Goal: Task Accomplishment & Management: Use online tool/utility

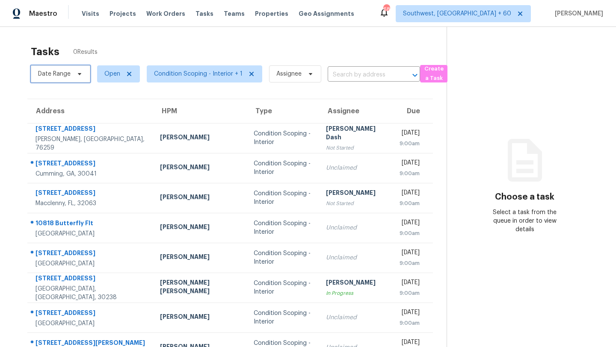
click at [65, 71] on span "Date Range" at bounding box center [54, 74] width 33 height 9
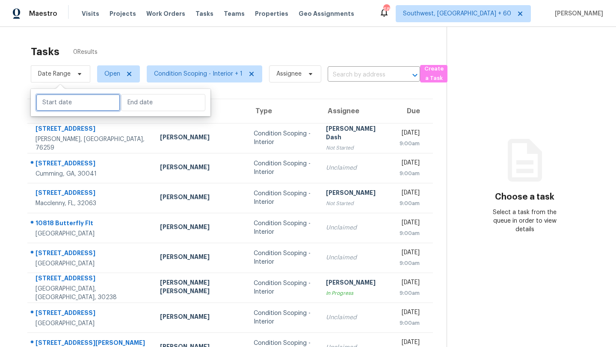
select select "9"
select select "2025"
select select "10"
select select "2025"
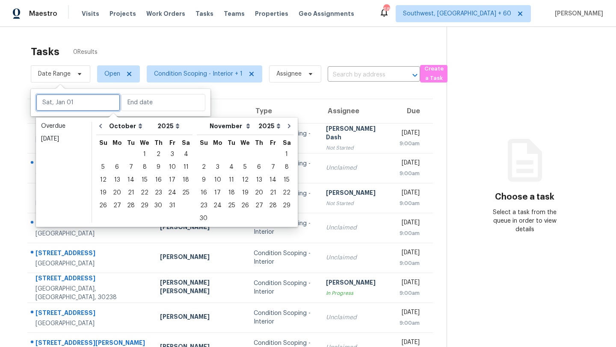
click at [65, 102] on input "text" at bounding box center [78, 102] width 84 height 17
click at [126, 178] on div "14" at bounding box center [131, 180] width 14 height 12
type input "[DATE]"
click at [126, 178] on div "14" at bounding box center [131, 180] width 14 height 12
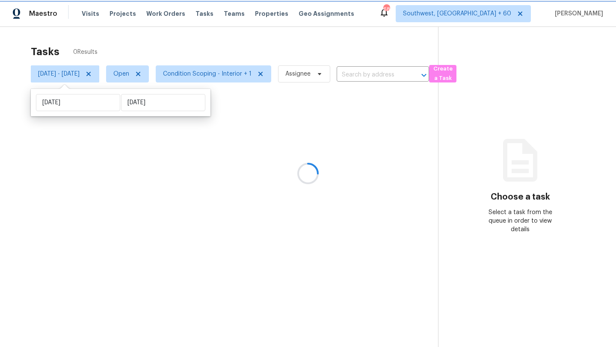
type input "[DATE]"
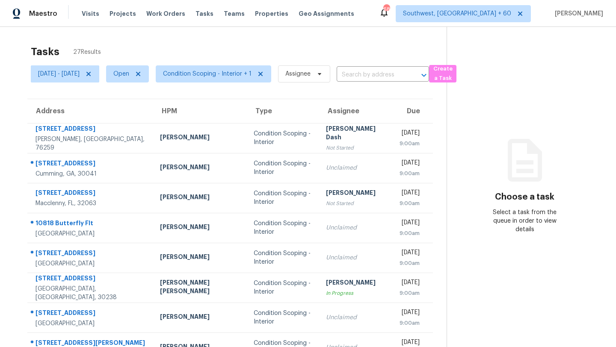
click at [143, 49] on div "Tasks 27 Results" at bounding box center [239, 52] width 416 height 22
click at [206, 70] on span "Condition Scoping - Interior + 1" at bounding box center [207, 74] width 89 height 9
click at [56, 74] on span "[DATE] - [DATE]" at bounding box center [58, 74] width 41 height 9
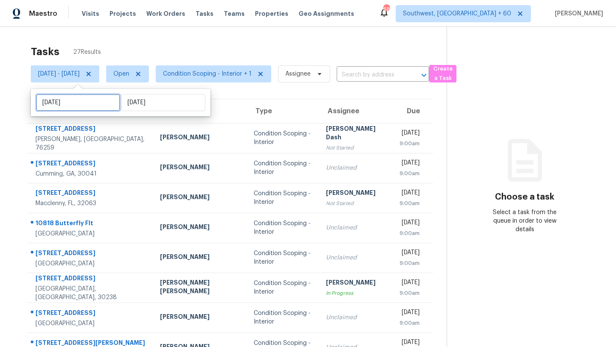
click at [86, 106] on input "[DATE]" at bounding box center [78, 102] width 84 height 17
select select "9"
select select "2025"
select select "10"
select select "2025"
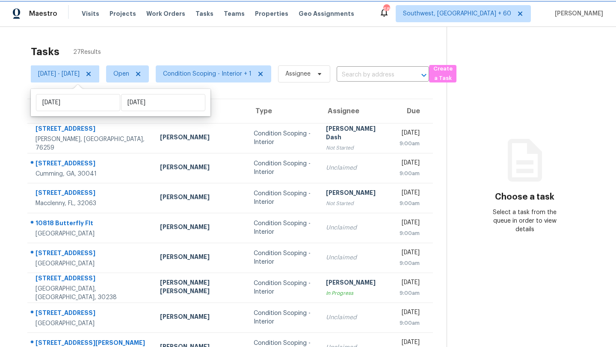
click at [91, 74] on icon at bounding box center [88, 74] width 4 height 4
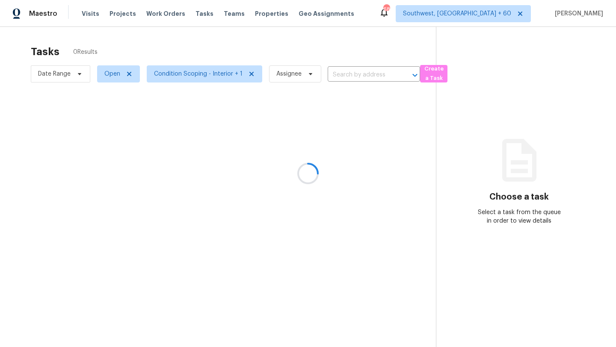
click at [127, 42] on div at bounding box center [308, 173] width 616 height 347
click at [168, 80] on div at bounding box center [308, 173] width 616 height 347
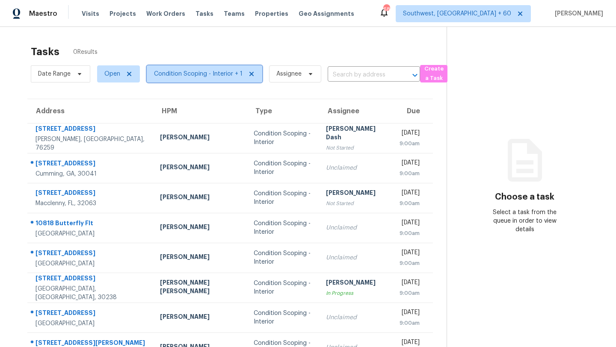
click at [165, 77] on span "Condition Scoping - Interior + 1" at bounding box center [198, 74] width 89 height 9
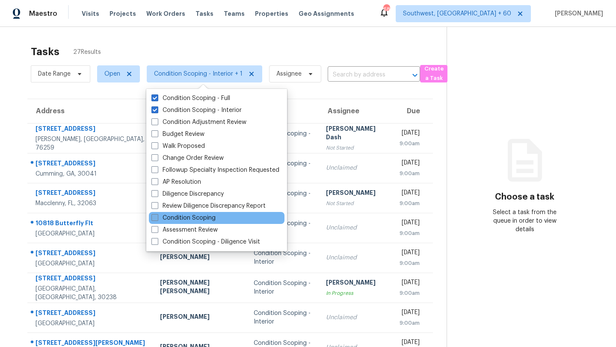
click at [190, 218] on label "Condition Scoping" at bounding box center [183, 218] width 64 height 9
click at [157, 218] on input "Condition Scoping" at bounding box center [154, 217] width 6 height 6
checkbox input "true"
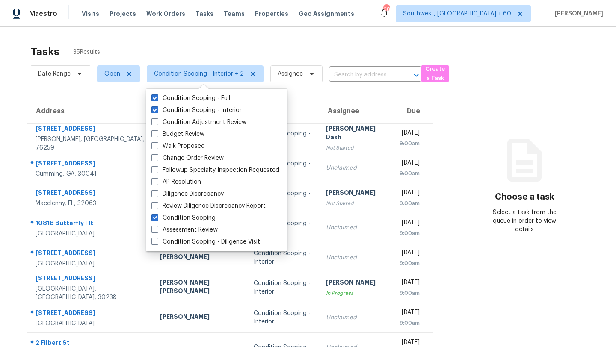
click at [224, 45] on div "Tasks 35 Results" at bounding box center [239, 52] width 416 height 22
